Goal: Information Seeking & Learning: Find specific fact

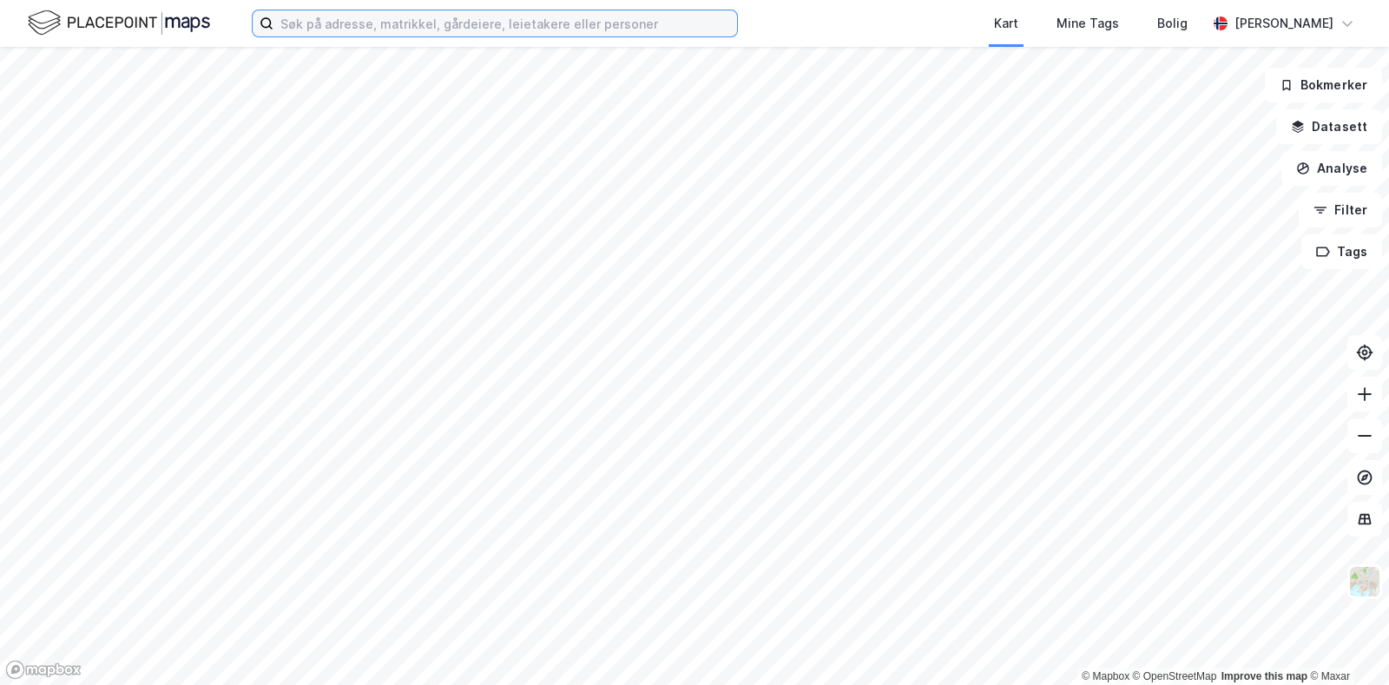
click at [583, 23] on input at bounding box center [506, 23] width 464 height 26
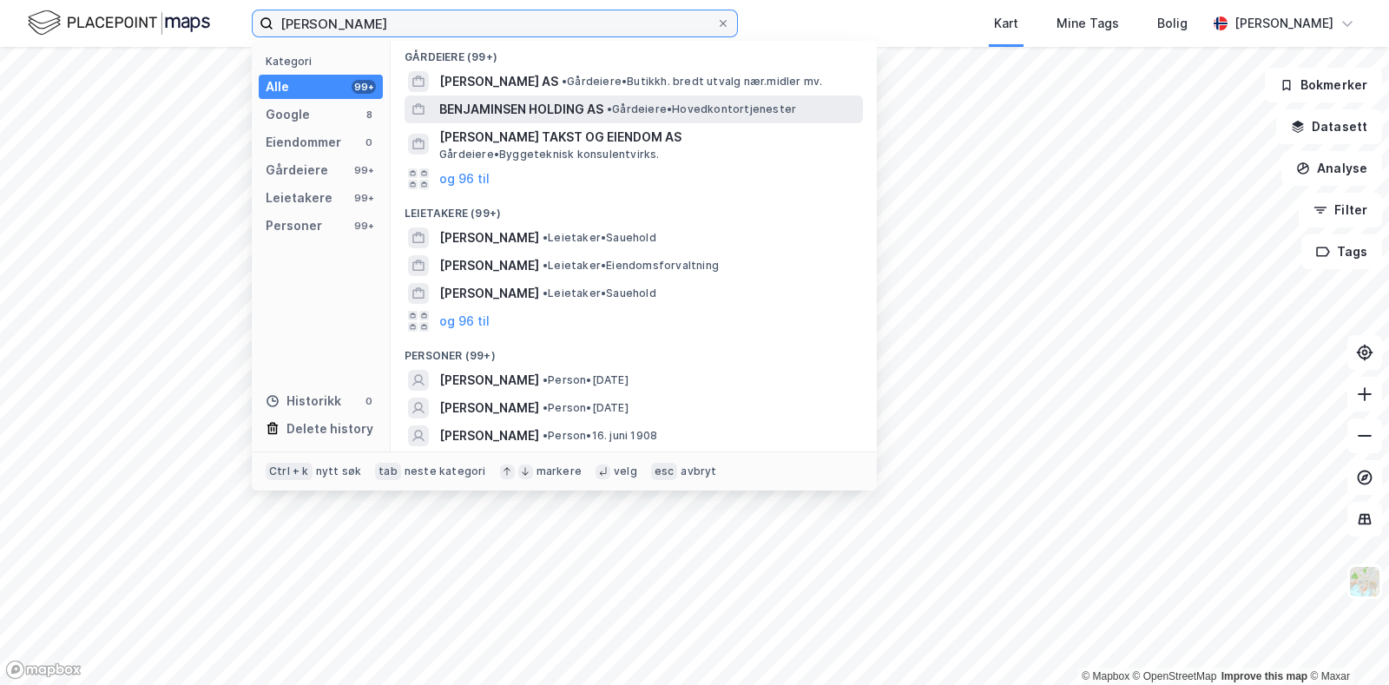
scroll to position [185, 0]
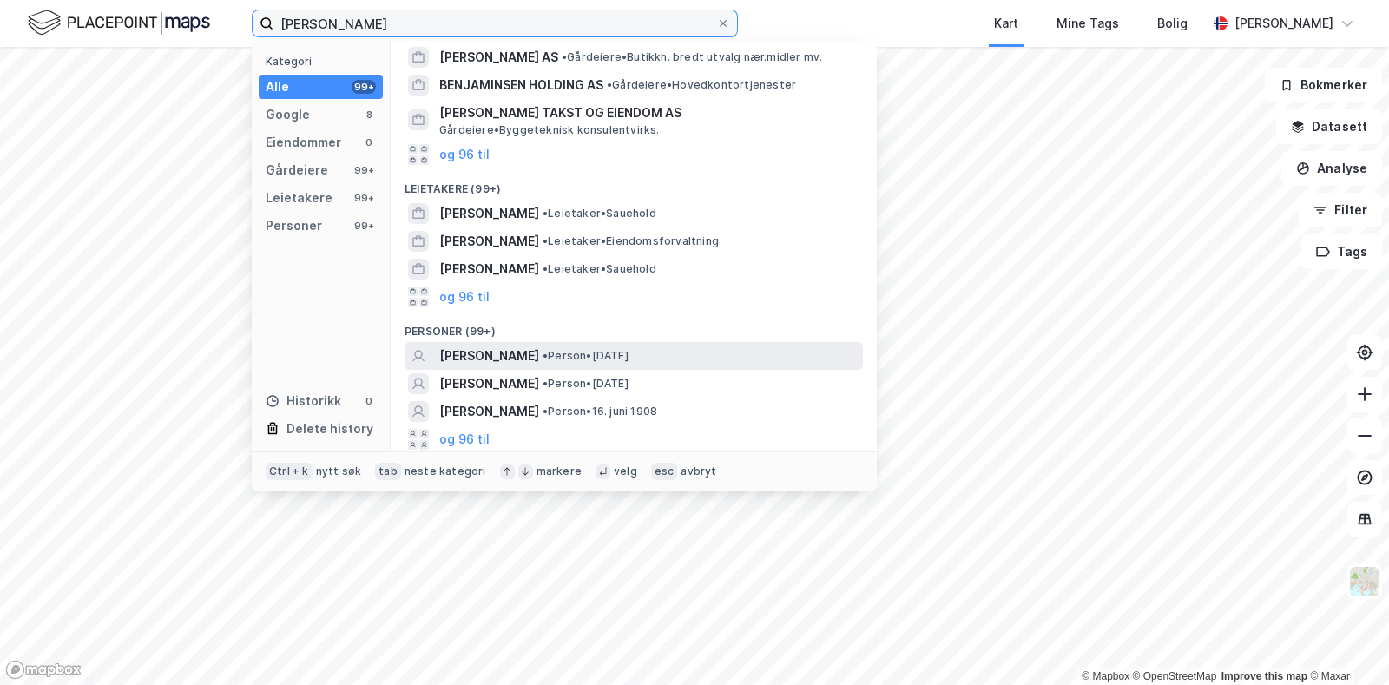
type input "[PERSON_NAME]"
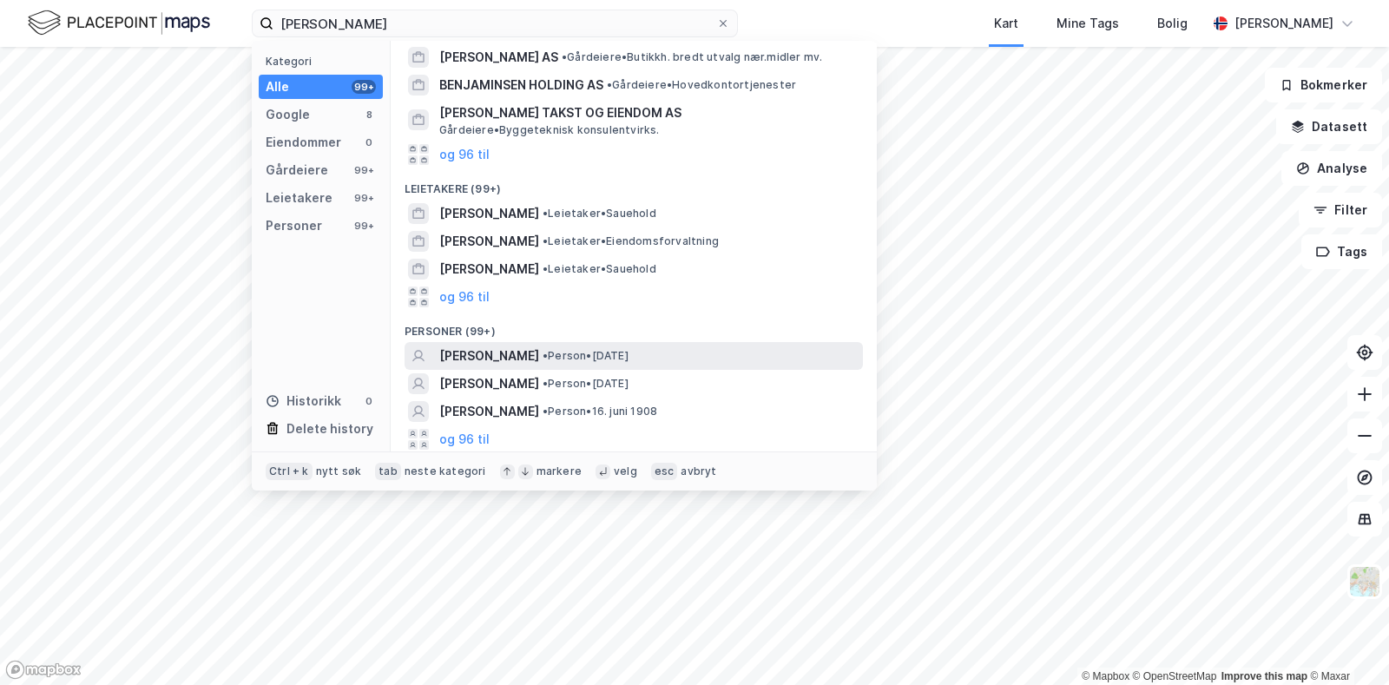
click at [651, 346] on div "[PERSON_NAME] • Person • [DATE]" at bounding box center [649, 356] width 420 height 21
